Goal: Information Seeking & Learning: Learn about a topic

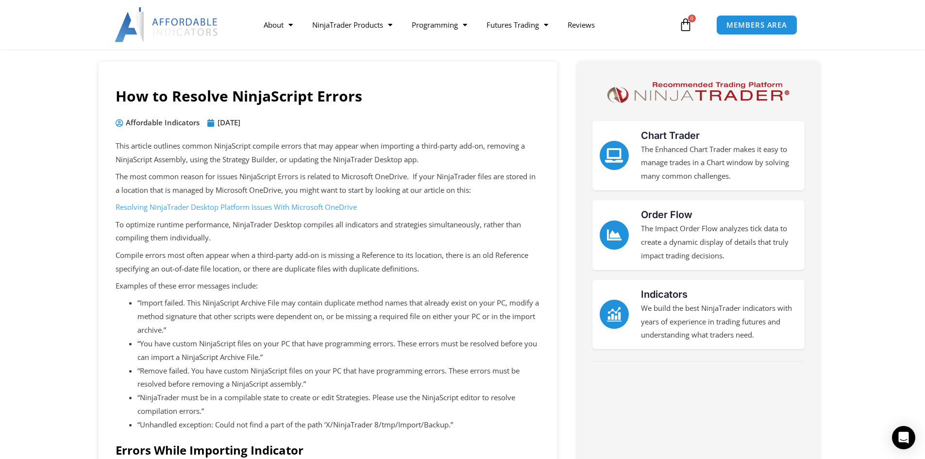
scroll to position [49, 0]
click at [300, 206] on link "Resolving NinjaTrader Desktop Platform Issues With Microsoft OneDrive" at bounding box center [236, 208] width 241 height 10
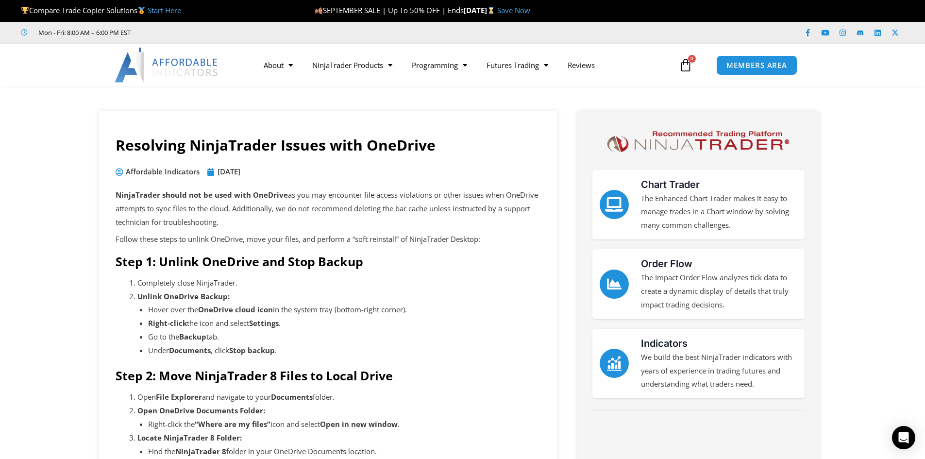
click at [174, 13] on link "Start Here" at bounding box center [165, 10] width 34 height 10
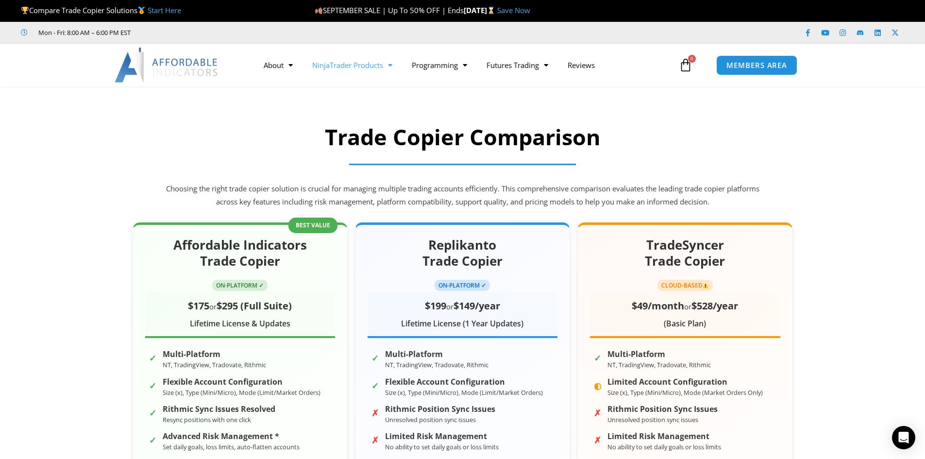
click at [377, 72] on link "NinjaTrader Products" at bounding box center [353, 65] width 100 height 22
